Goal: Information Seeking & Learning: Learn about a topic

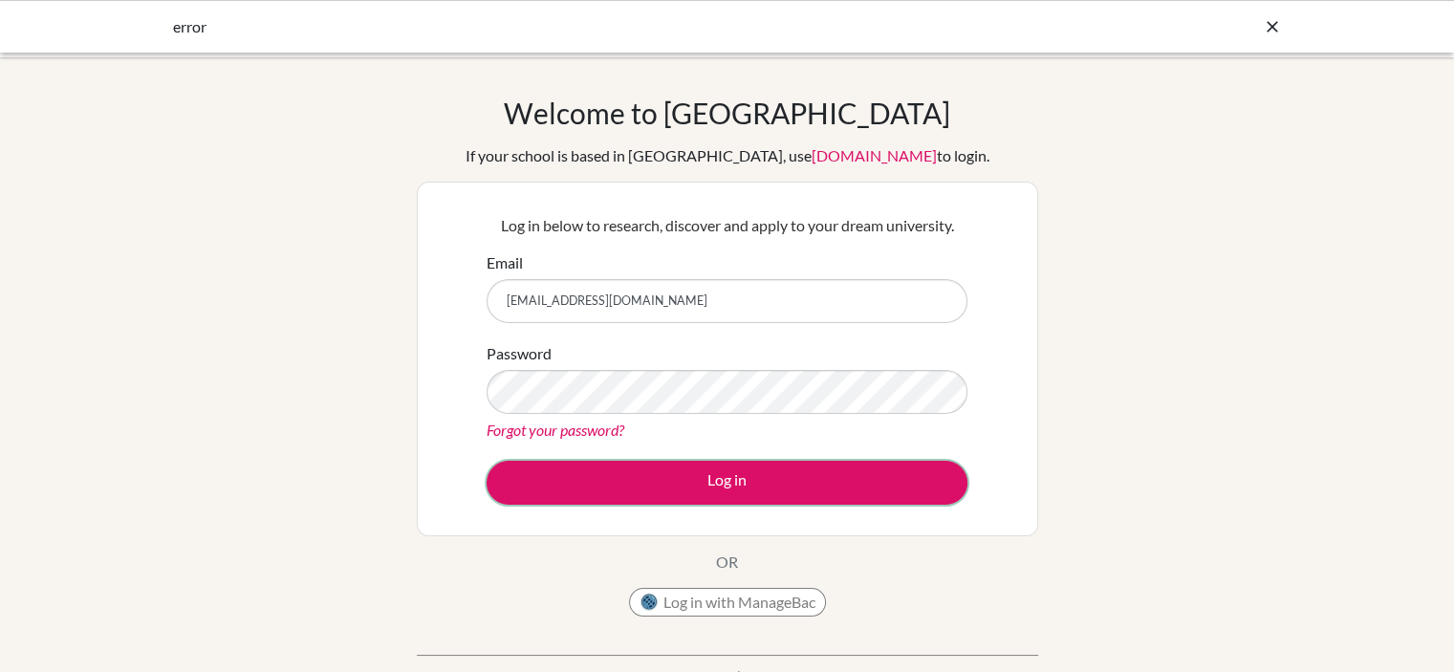
click at [677, 493] on button "Log in" at bounding box center [726, 483] width 481 height 44
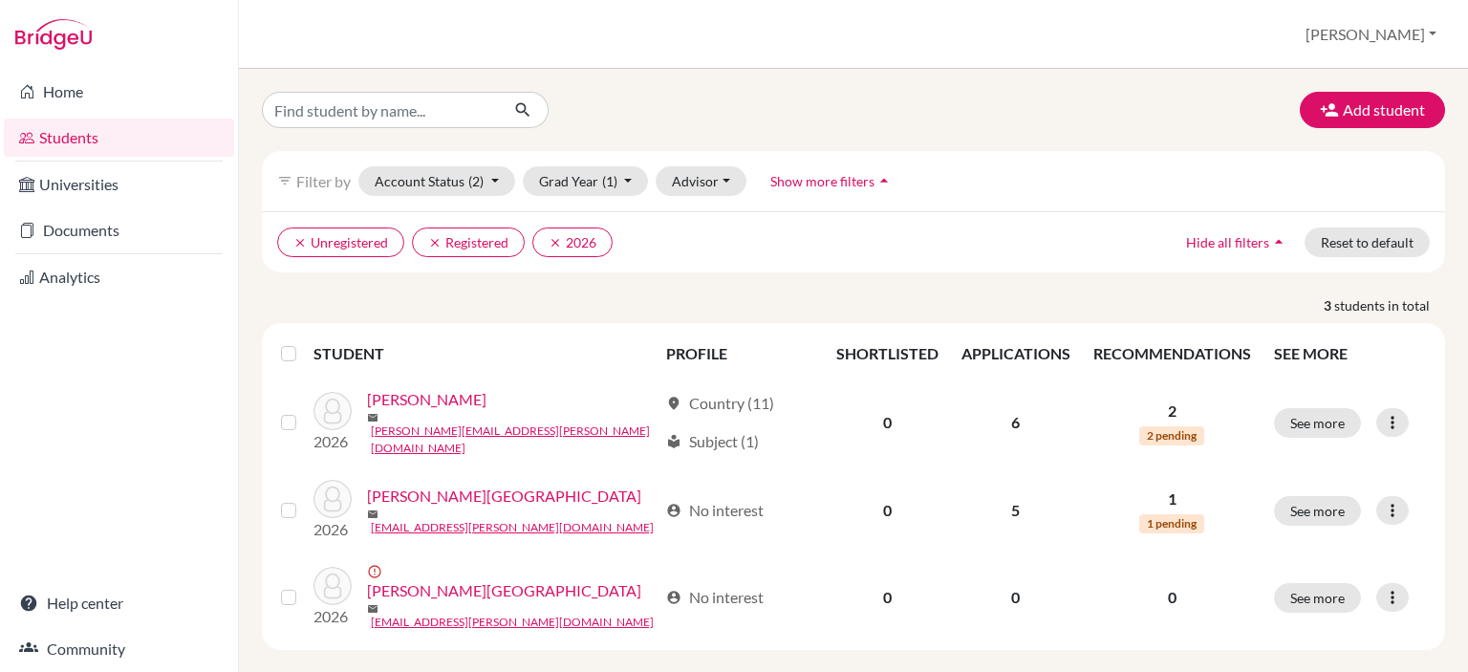
scroll to position [9, 0]
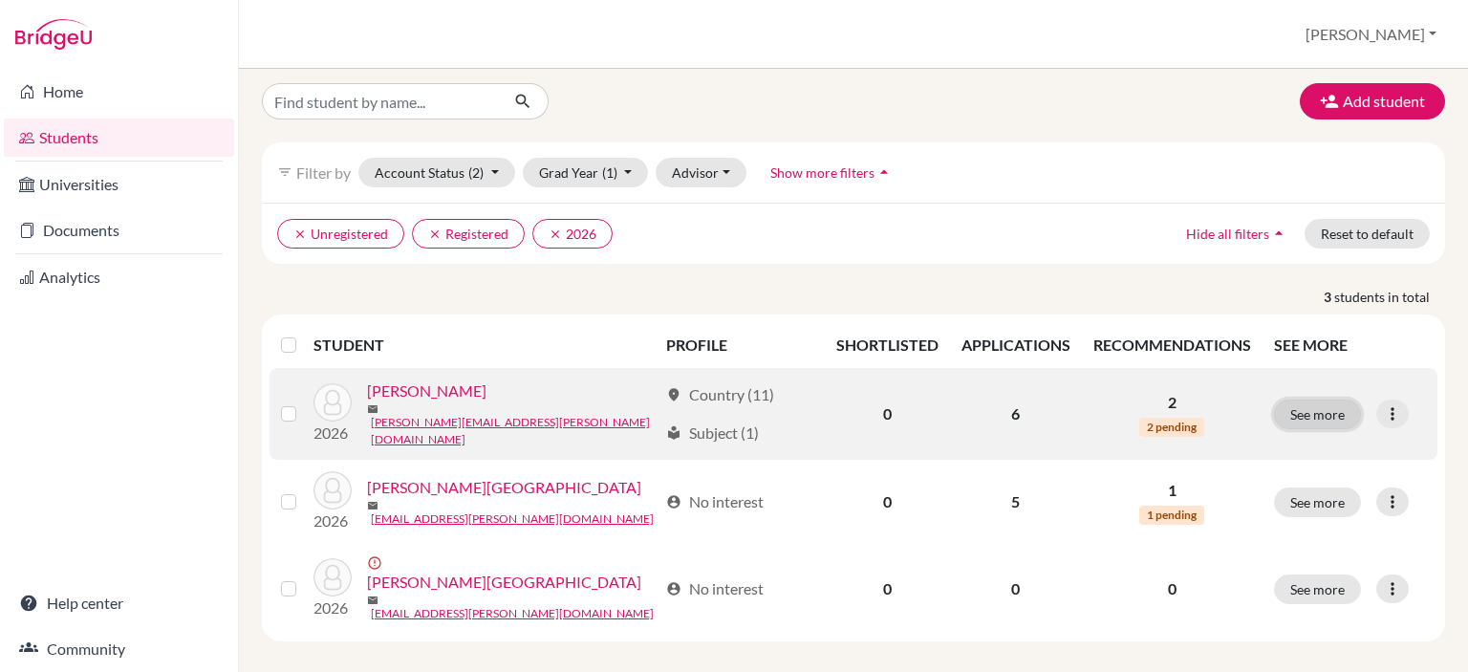
click at [1304, 404] on button "See more" at bounding box center [1317, 414] width 87 height 30
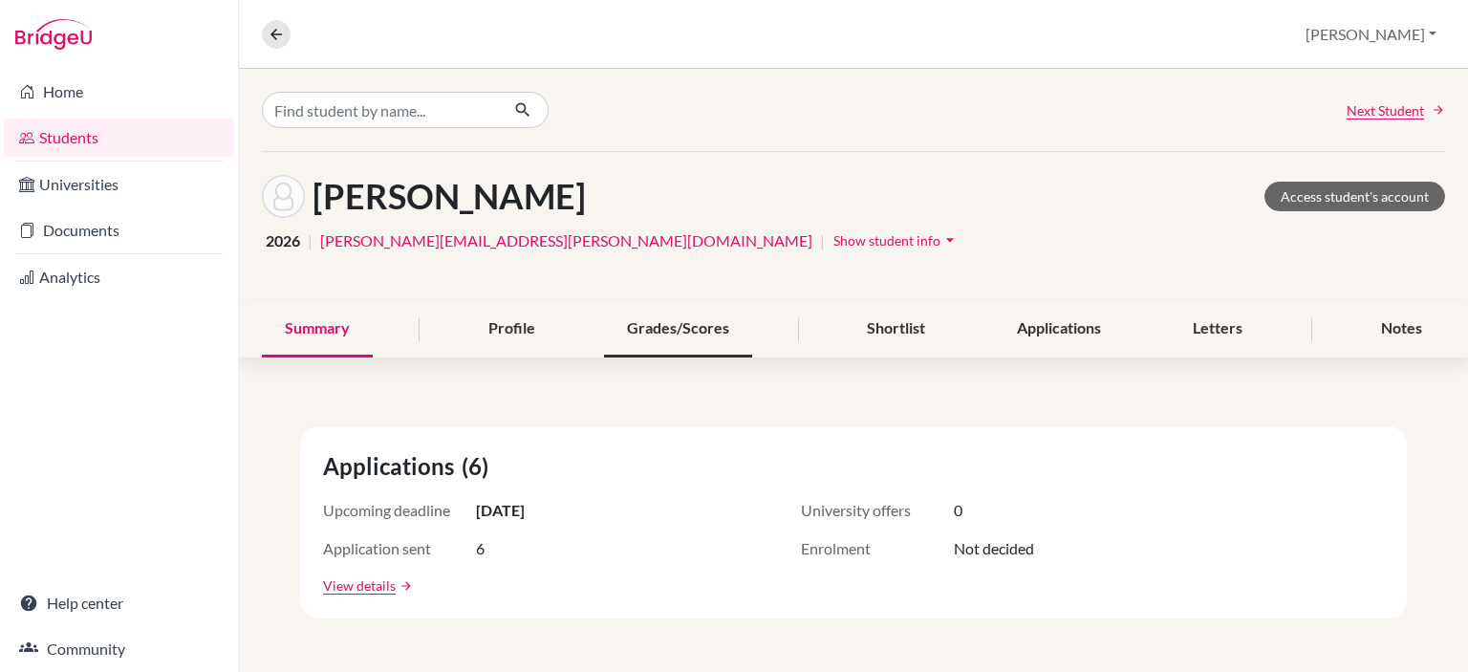
click at [693, 335] on div "Grades/Scores" at bounding box center [678, 329] width 148 height 56
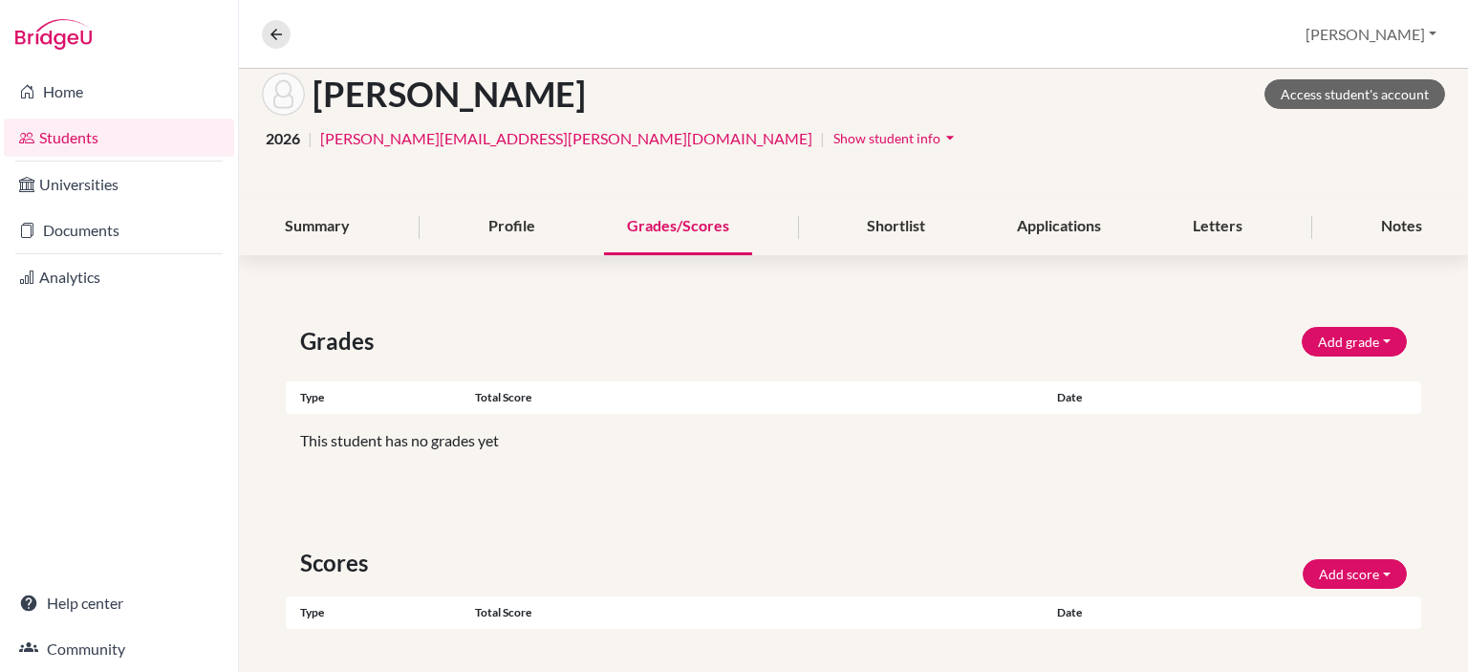
scroll to position [103, 0]
click at [883, 223] on div "Shortlist" at bounding box center [896, 226] width 104 height 56
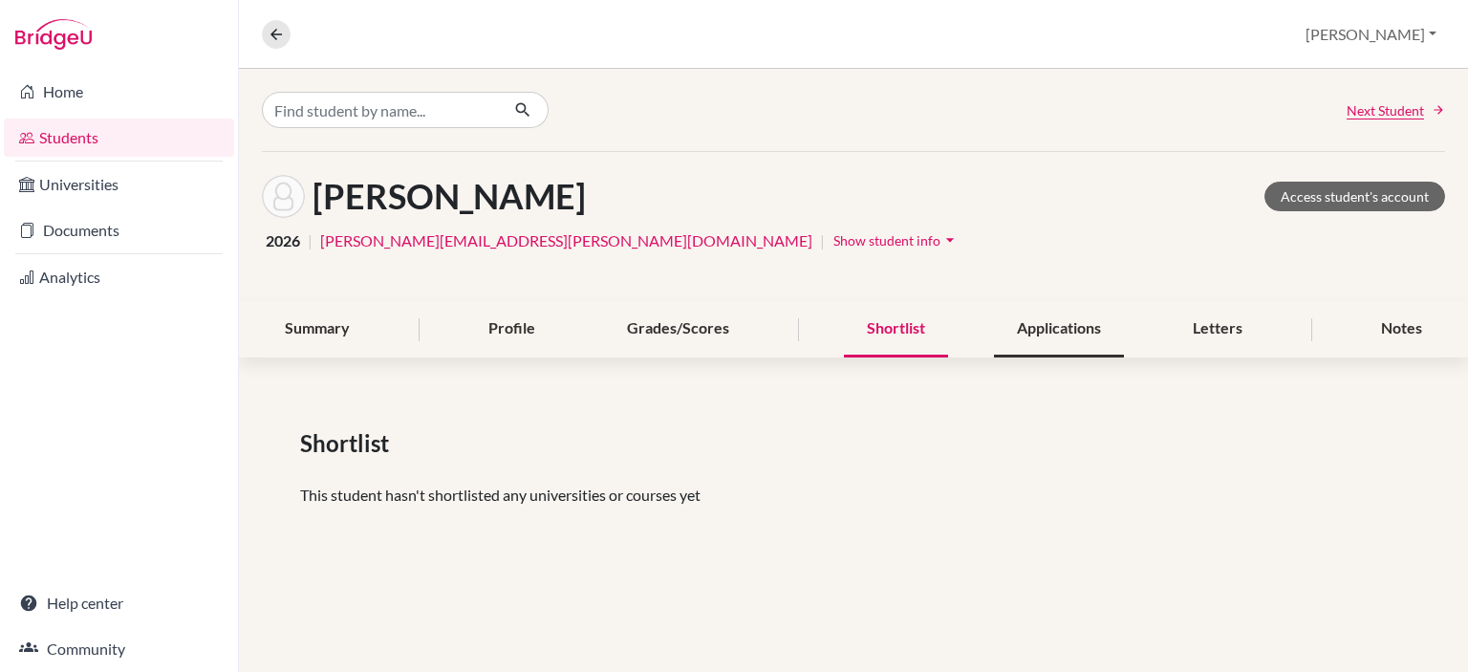
click at [1085, 332] on div "Applications" at bounding box center [1059, 329] width 130 height 56
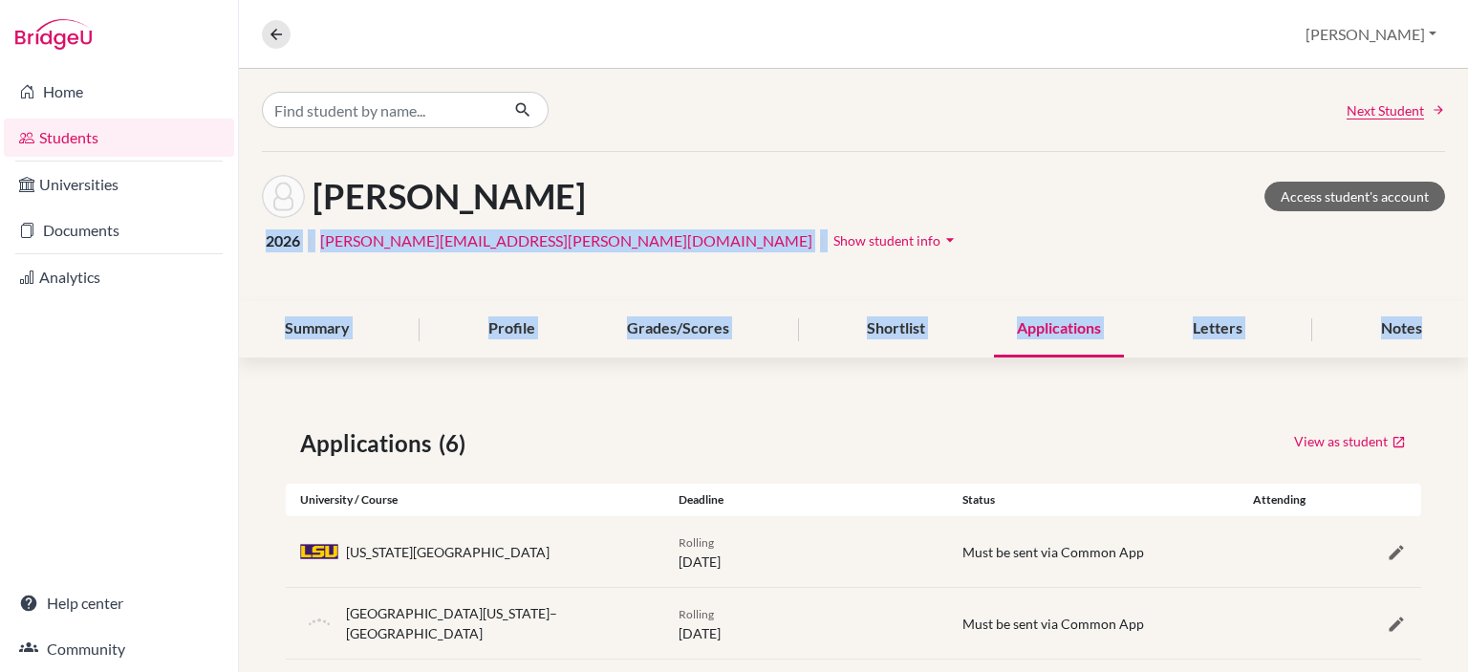
drag, startPoint x: 1467, startPoint y: 328, endPoint x: 1397, endPoint y: 168, distance: 174.2
click at [1397, 168] on div "Next Student Castro, Astrid Access student's account 2026 | astrid.castro-st@de…" at bounding box center [853, 370] width 1229 height 603
